Goal: Use online tool/utility: Utilize a website feature to perform a specific function

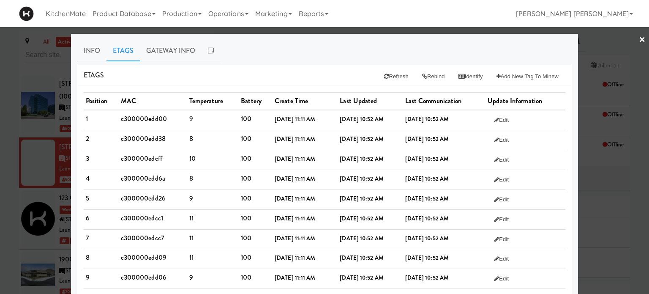
click at [639, 38] on link "×" at bounding box center [642, 40] width 7 height 26
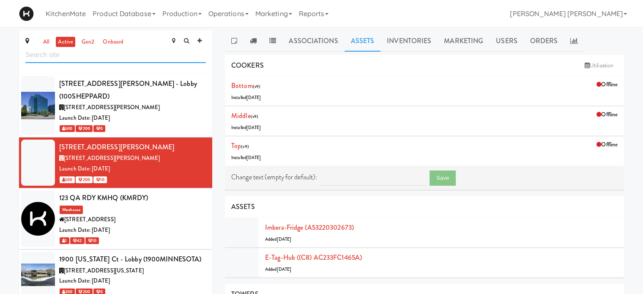
click at [83, 58] on input "text" at bounding box center [115, 55] width 180 height 16
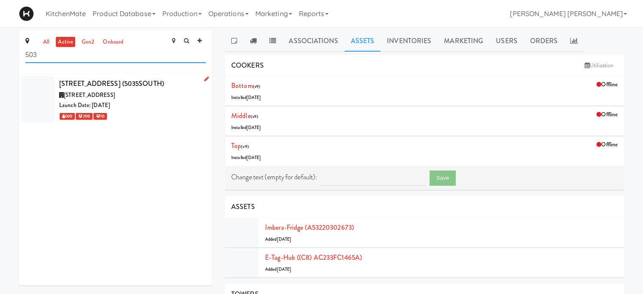
type input "503"
click at [74, 101] on div "Launch Date: [DATE]" at bounding box center [132, 105] width 147 height 11
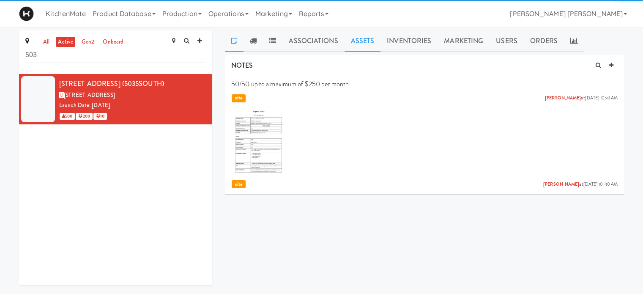
click at [361, 42] on link "Assets" at bounding box center [362, 40] width 36 height 21
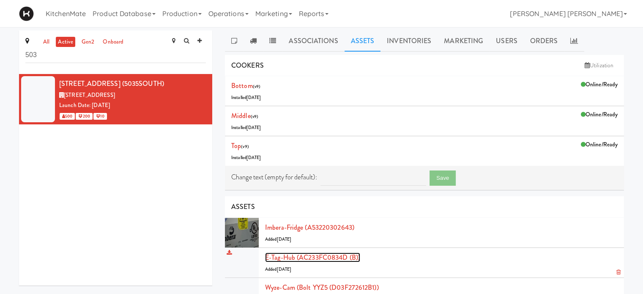
click at [290, 257] on link "E-tag-hub (AC233FC0834D (B))" at bounding box center [312, 257] width 95 height 10
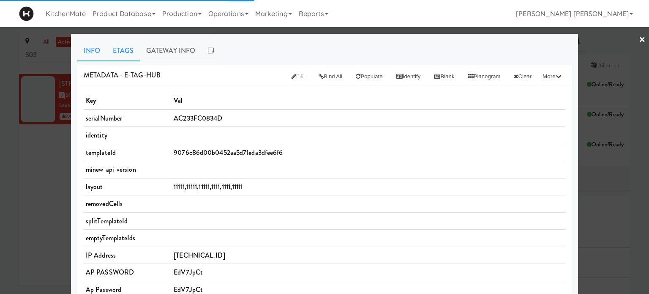
click at [123, 52] on link "Etags" at bounding box center [122, 50] width 33 height 21
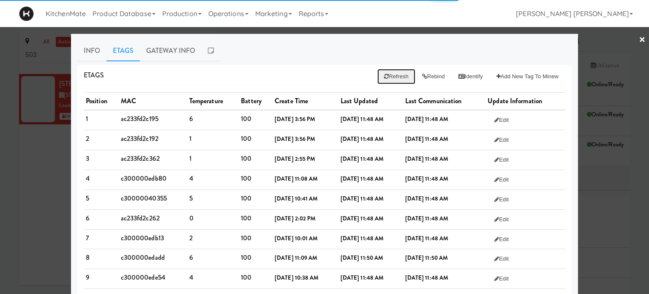
click at [400, 77] on button "Refresh" at bounding box center [396, 76] width 38 height 15
click at [429, 74] on button "Rebind" at bounding box center [433, 76] width 36 height 15
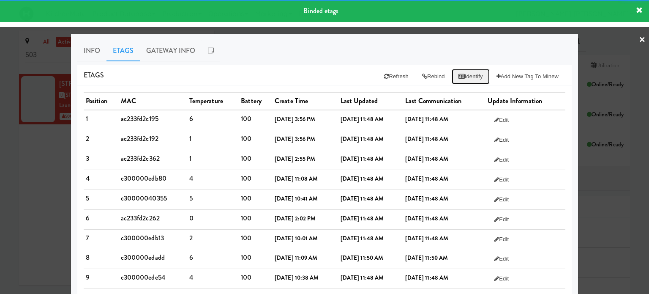
click at [462, 76] on button "Identify" at bounding box center [471, 76] width 38 height 15
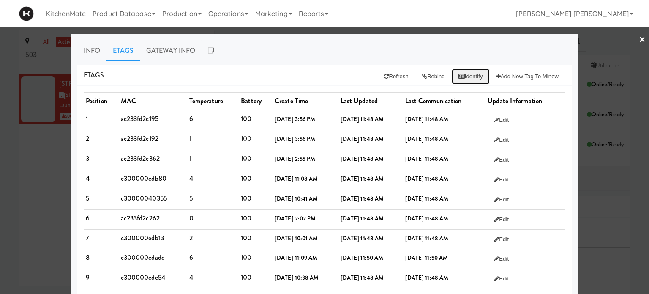
click at [465, 77] on button "Identify" at bounding box center [471, 76] width 38 height 15
click at [7, 219] on div at bounding box center [324, 147] width 649 height 294
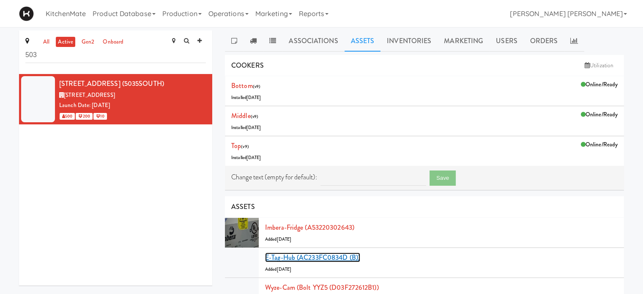
click at [322, 260] on link "E-tag-hub (AC233FC0834D (B))" at bounding box center [312, 257] width 95 height 10
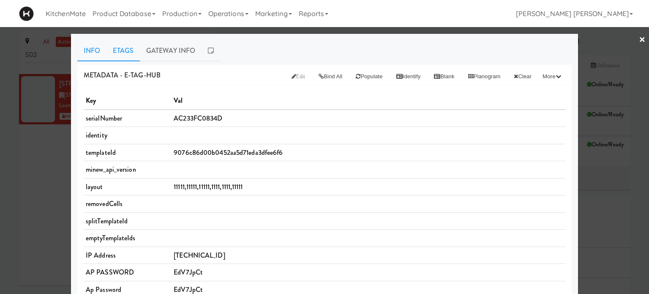
click at [115, 51] on link "Etags" at bounding box center [122, 50] width 33 height 21
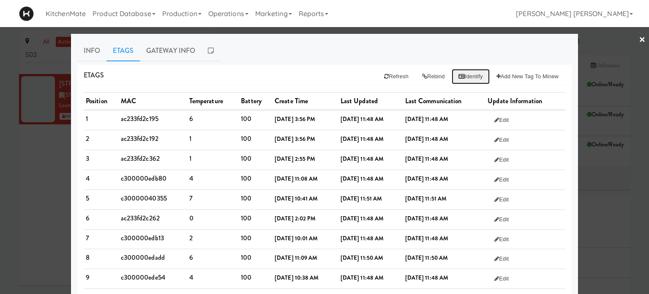
drag, startPoint x: 468, startPoint y: 76, endPoint x: 461, endPoint y: 76, distance: 6.8
click at [468, 76] on button "Identify" at bounding box center [471, 76] width 38 height 15
